Goal: Navigation & Orientation: Find specific page/section

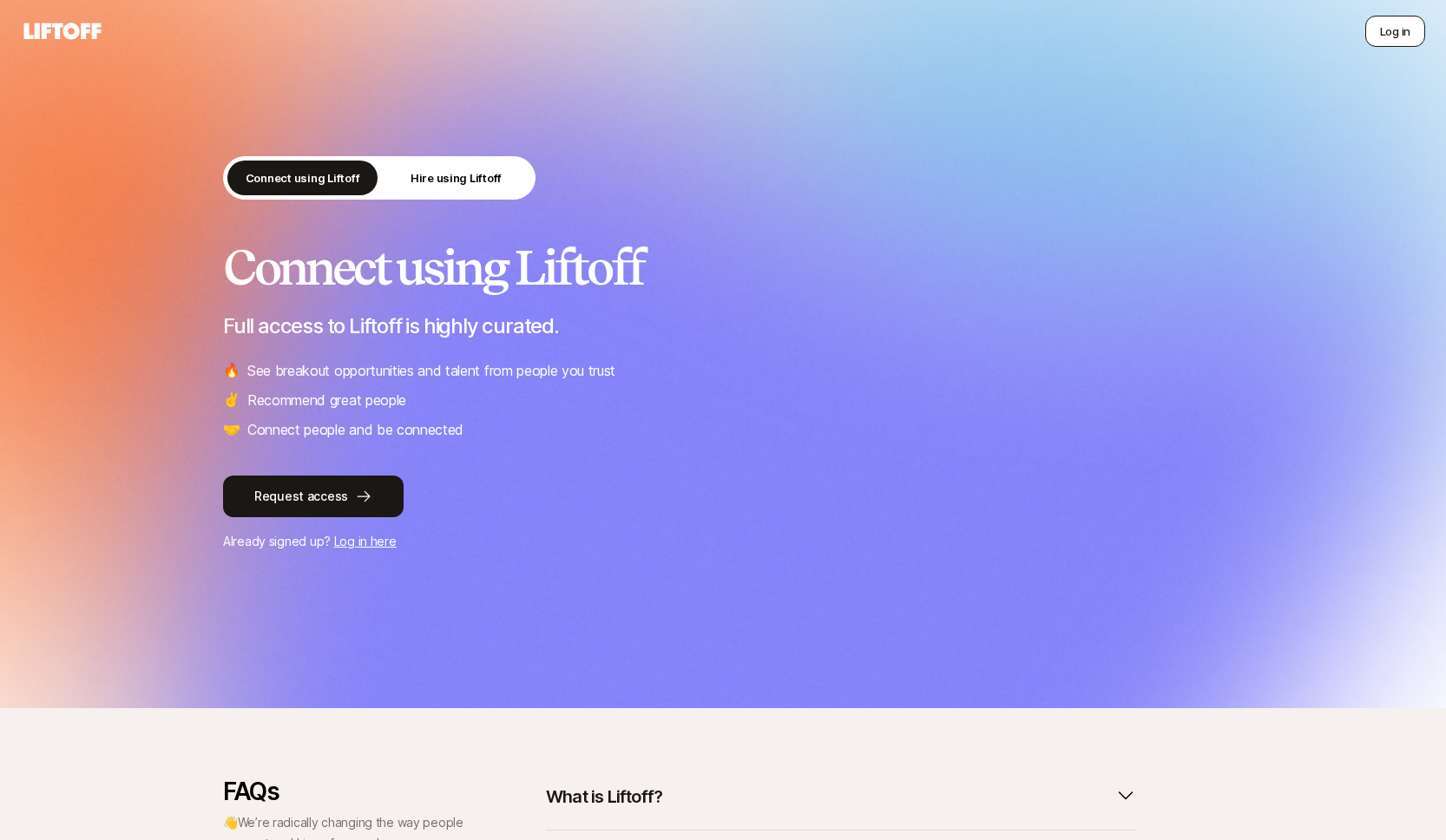
click at [1402, 37] on button "Log in" at bounding box center [1395, 31] width 60 height 31
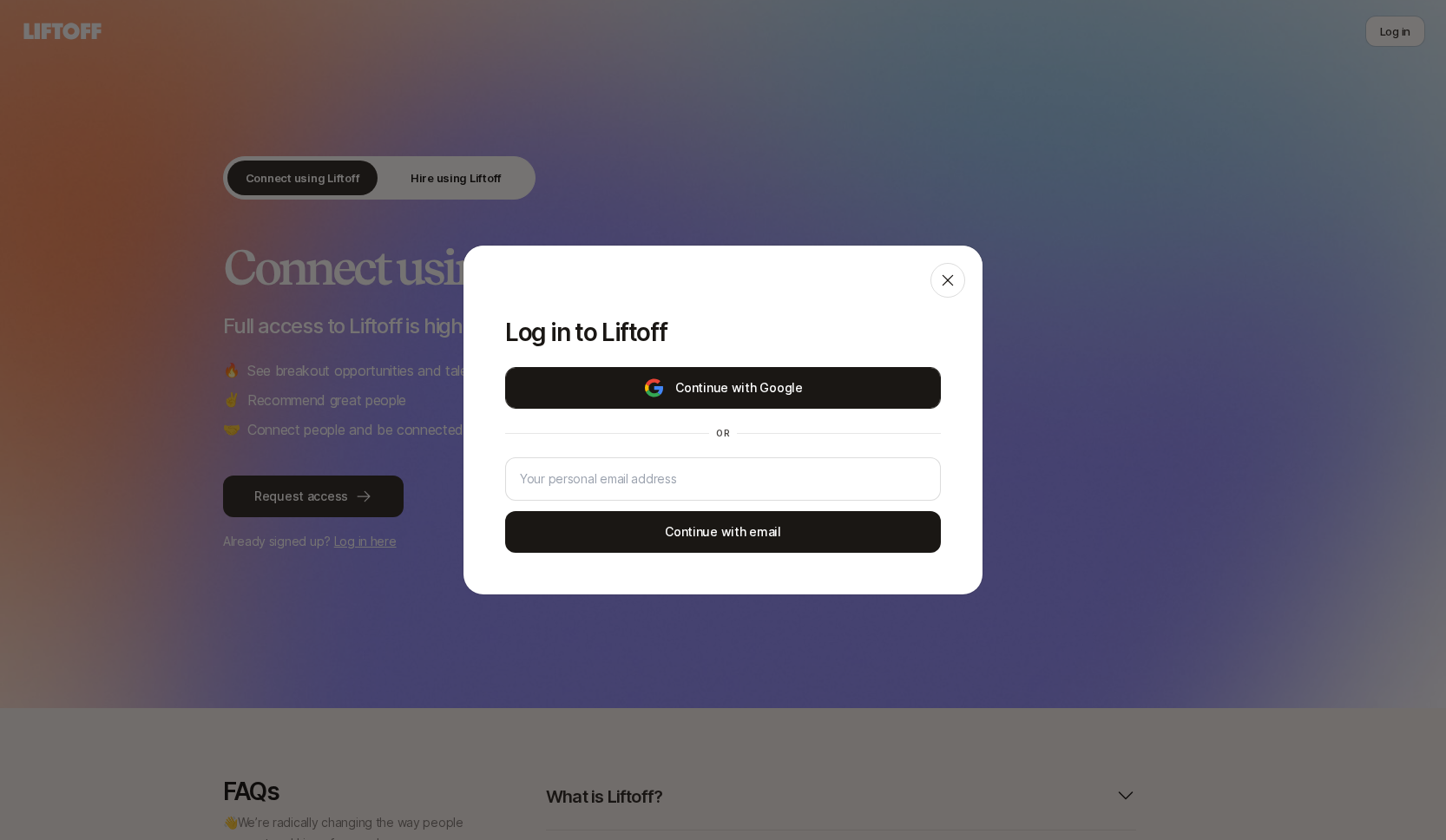
click at [796, 386] on button "Continue with Google" at bounding box center [723, 388] width 436 height 41
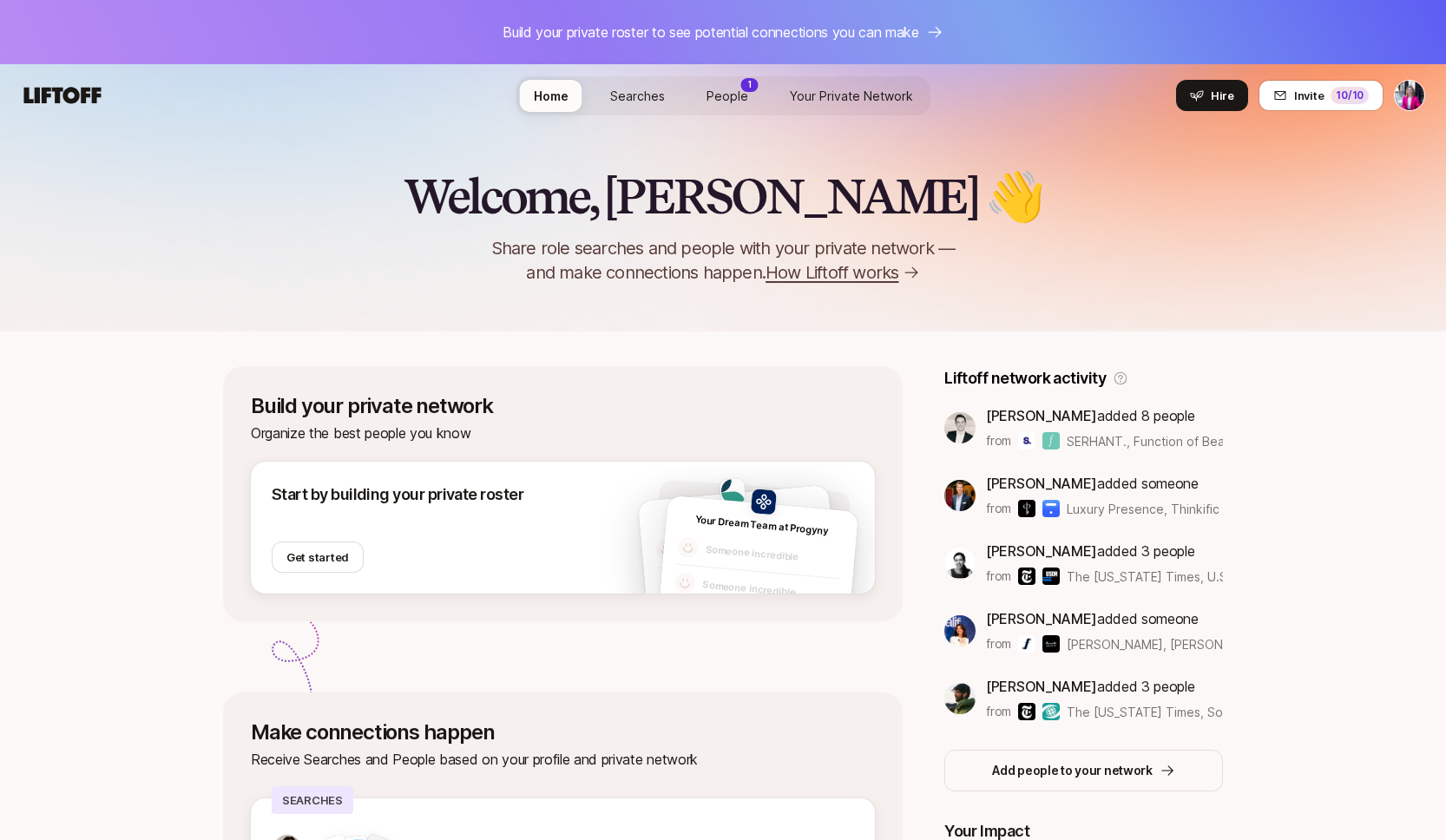
click at [741, 88] on div "1" at bounding box center [750, 85] width 17 height 14
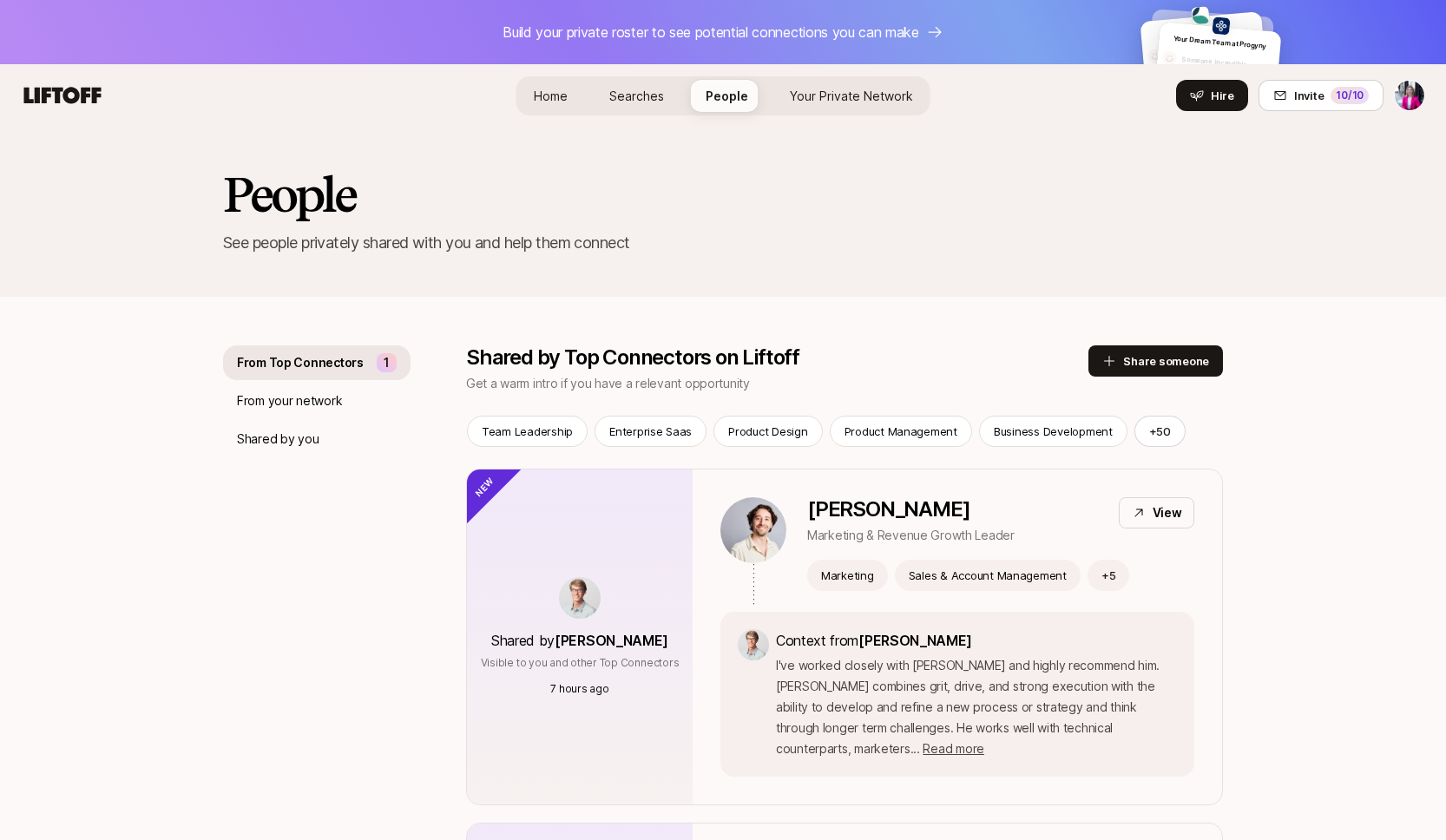
click at [566, 97] on span "Home" at bounding box center [550, 96] width 34 height 15
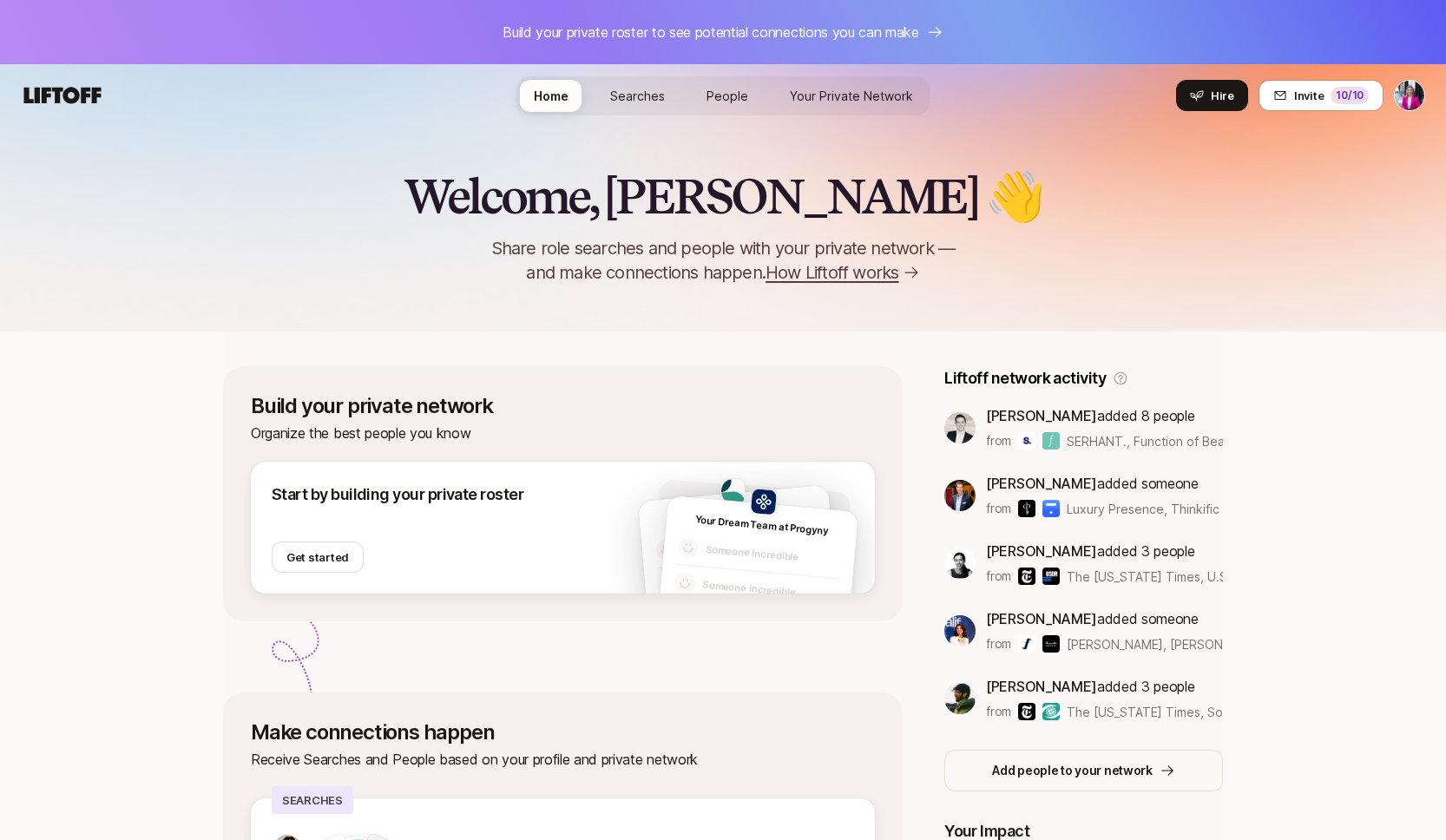
click at [661, 96] on span "Searches" at bounding box center [637, 96] width 55 height 15
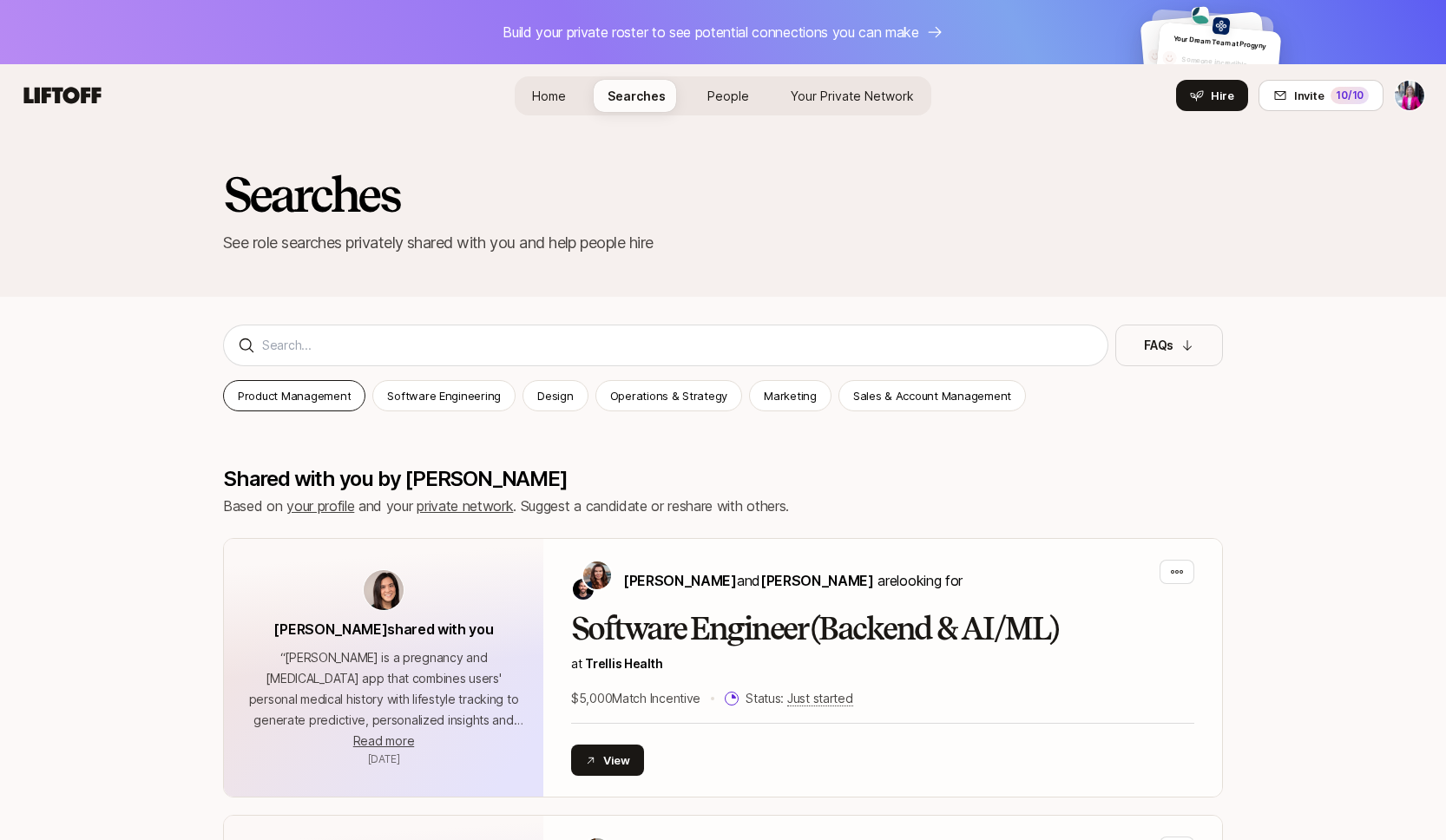
click at [269, 397] on p "Product Management" at bounding box center [294, 395] width 113 height 17
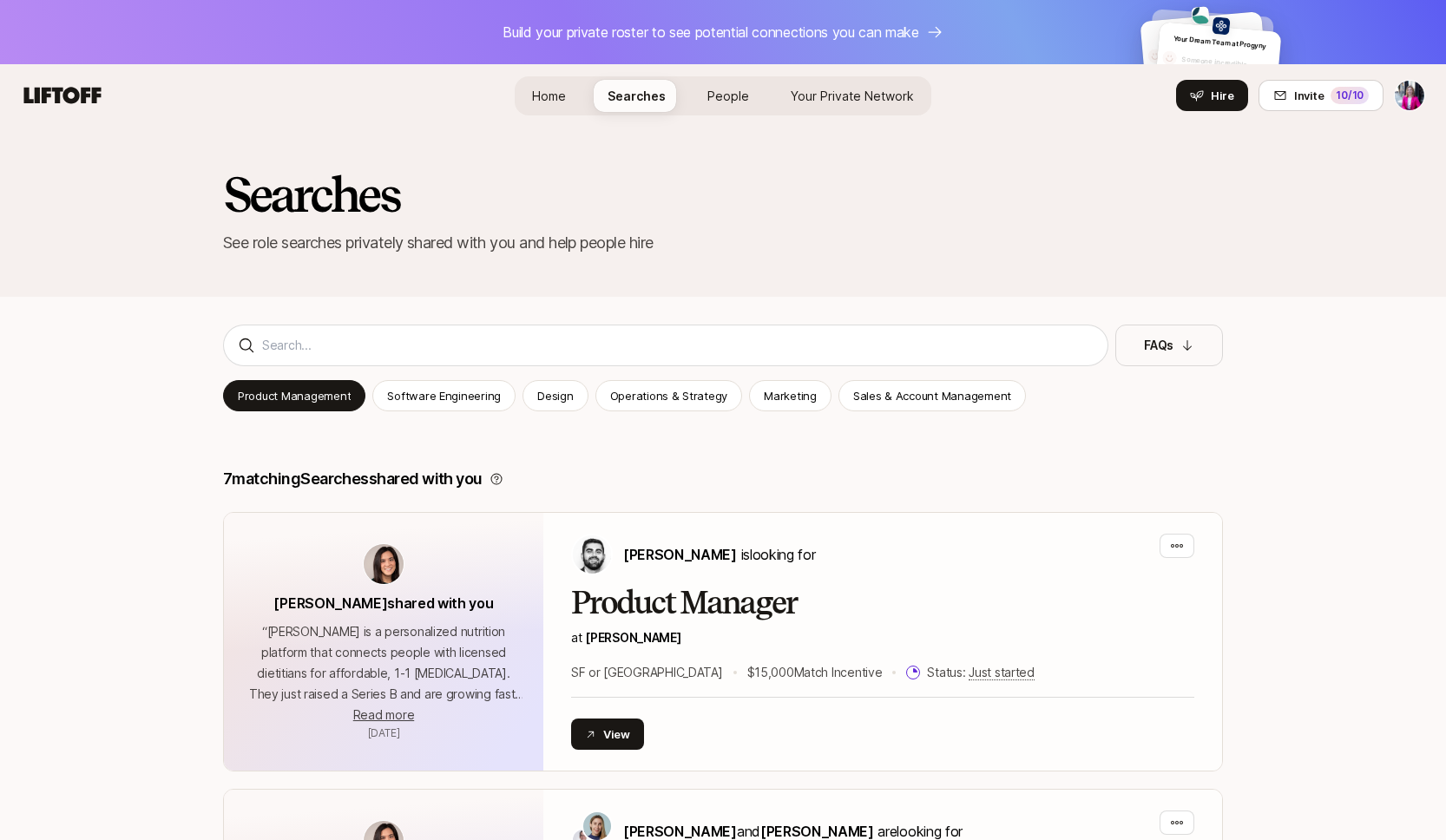
click at [1413, 93] on html "Build your private roster to see potential connections you can make Your Dream …" at bounding box center [723, 420] width 1446 height 840
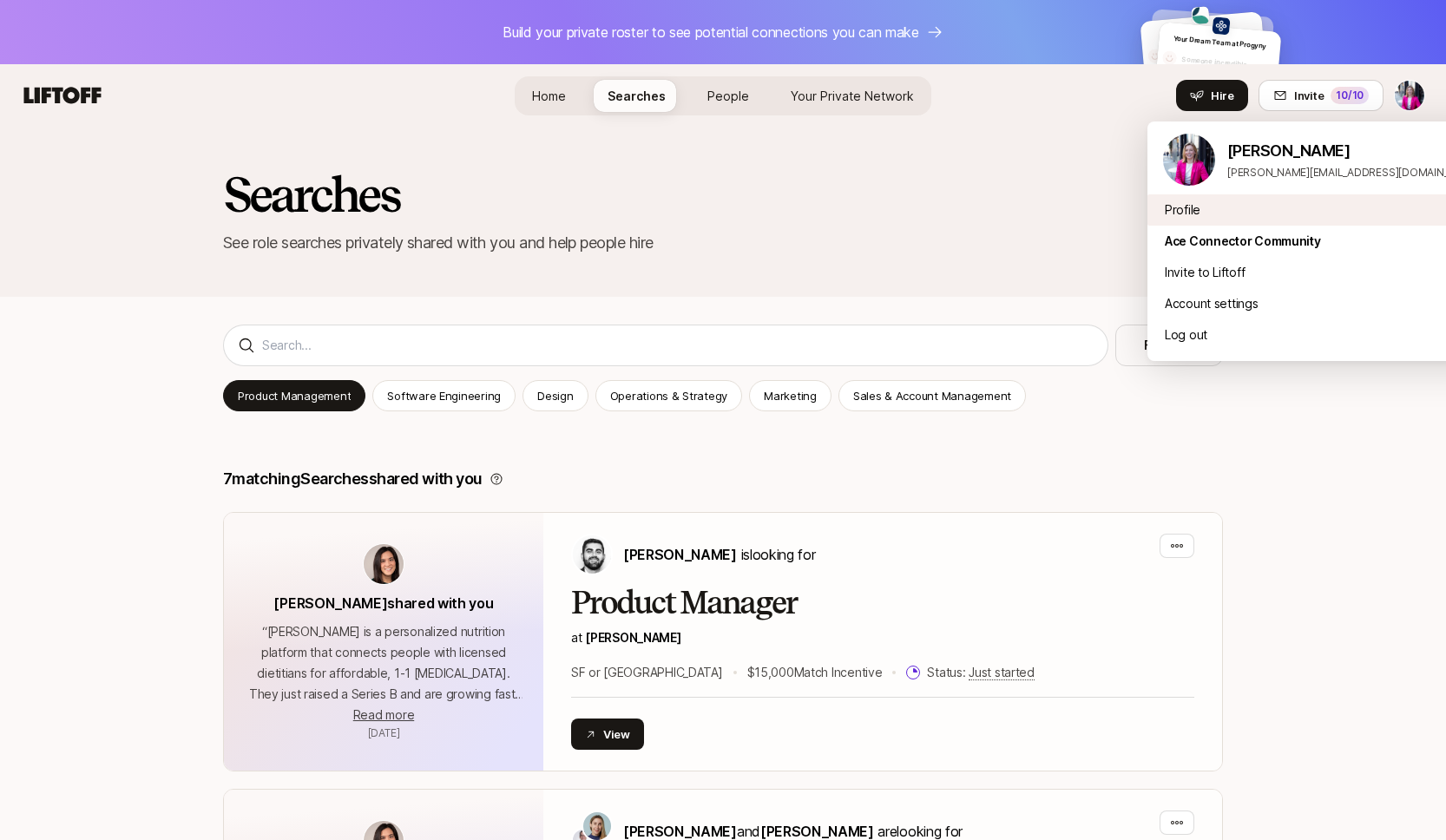
click at [1190, 204] on div "Profile" at bounding box center [1320, 210] width 347 height 31
